Goal: Task Accomplishment & Management: Complete application form

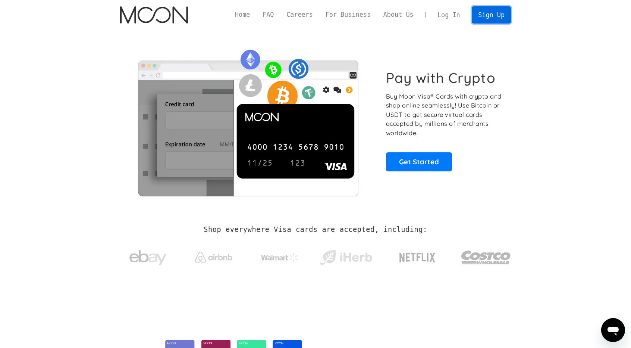
click at [500, 19] on link "Sign Up" at bounding box center [491, 14] width 39 height 17
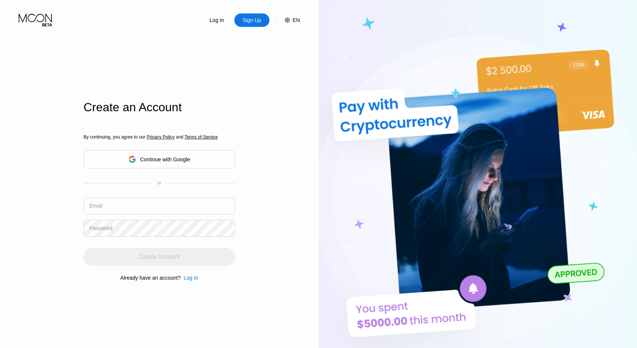
click at [251, 111] on div "Log In Sign Up EN Language English Save Create an Account By continuing, you ag…" at bounding box center [159, 191] width 319 height 382
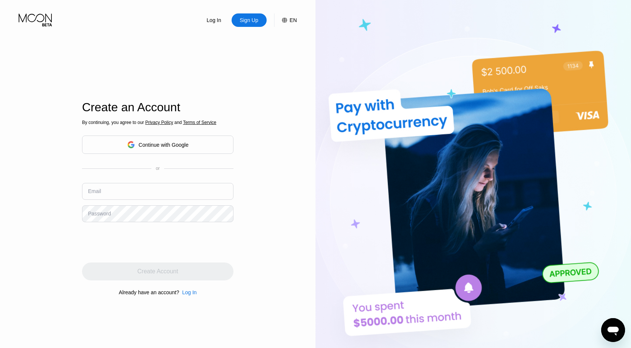
drag, startPoint x: 161, startPoint y: 183, endPoint x: 187, endPoint y: 143, distance: 47.5
click at [187, 143] on div "By continuing, you agree to our Privacy Policy and Terms of Service Continue wi…" at bounding box center [157, 207] width 151 height 179
click at [187, 143] on div "Continue with Google" at bounding box center [164, 145] width 50 height 6
